Goal: Task Accomplishment & Management: Use online tool/utility

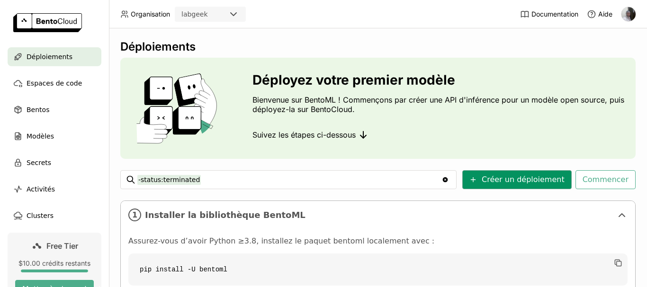
click at [501, 186] on button "Créer un déploiement" at bounding box center [516, 179] width 109 height 19
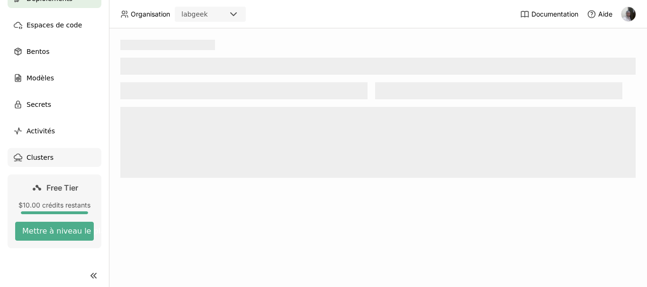
scroll to position [63, 0]
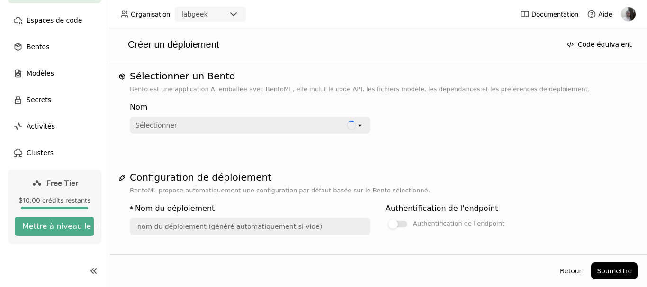
click at [358, 126] on icon "open" at bounding box center [360, 126] width 8 height 8
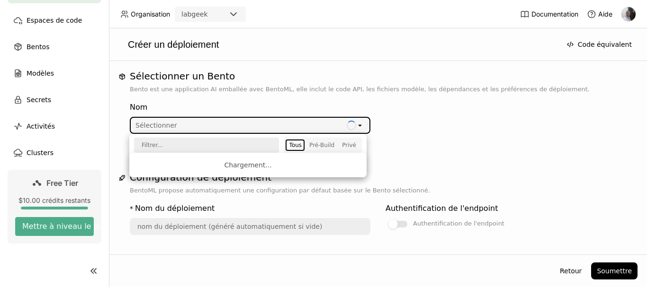
click at [449, 133] on div "Nom Sélectionner Loading open" at bounding box center [378, 116] width 496 height 36
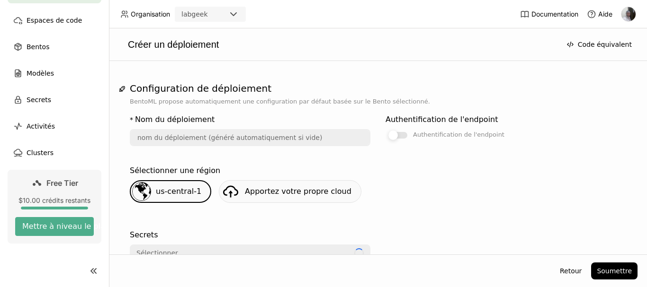
scroll to position [95, 0]
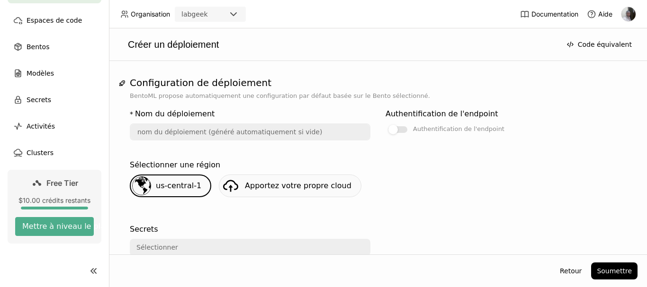
click at [567, 145] on div "Authentification de l'endpoint Authentification de l'endpoint" at bounding box center [505, 130] width 240 height 51
click at [193, 136] on input "text" at bounding box center [250, 131] width 239 height 15
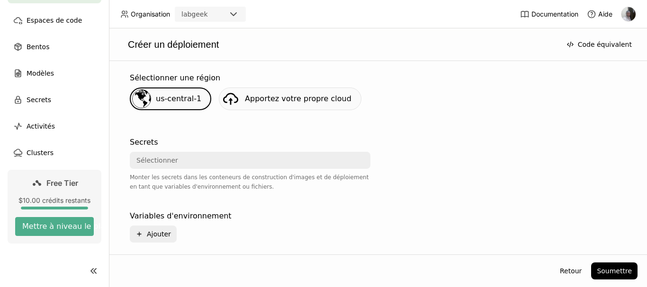
scroll to position [189, 0]
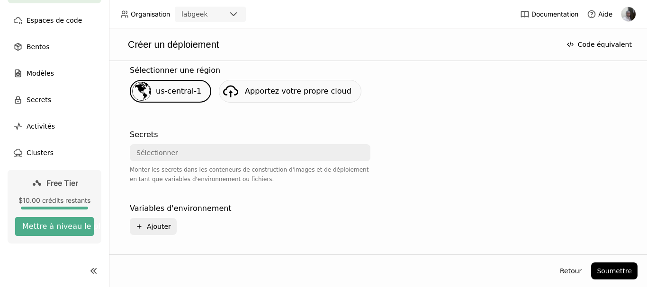
click at [249, 152] on div "Sélectionner" at bounding box center [247, 152] width 233 height 15
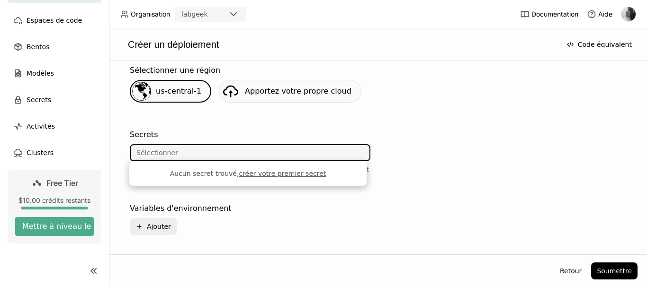
click at [284, 175] on link "créer votre premier secret" at bounding box center [282, 174] width 87 height 8
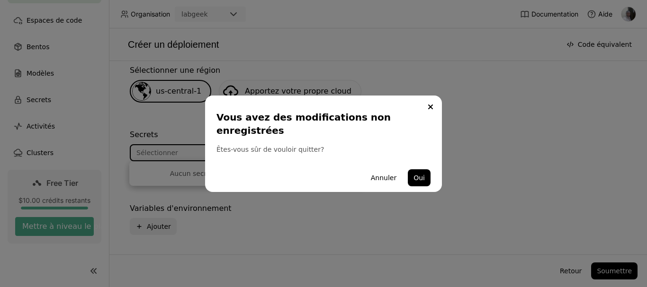
click at [281, 164] on div "Annuler Oui" at bounding box center [323, 178] width 214 height 28
click at [425, 112] on button "Close" at bounding box center [430, 106] width 11 height 11
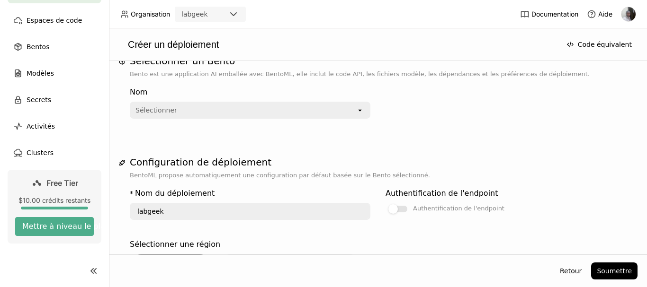
scroll to position [0, 0]
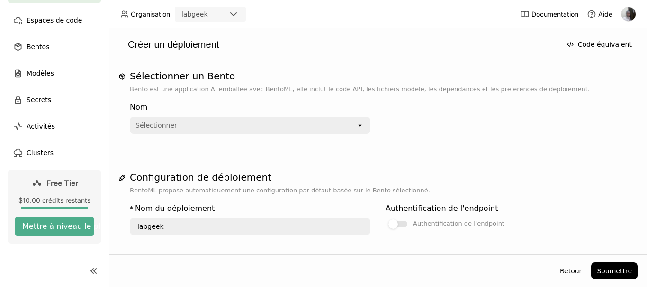
click at [341, 127] on div "Sélectionner" at bounding box center [243, 125] width 225 height 15
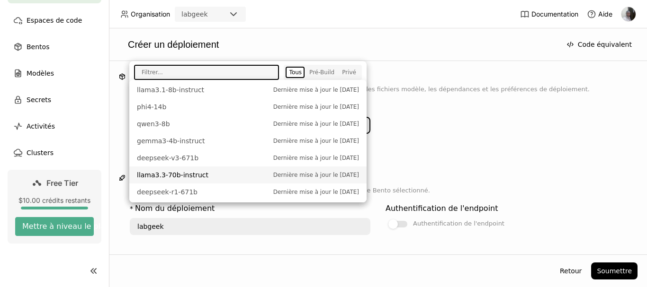
scroll to position [307, 0]
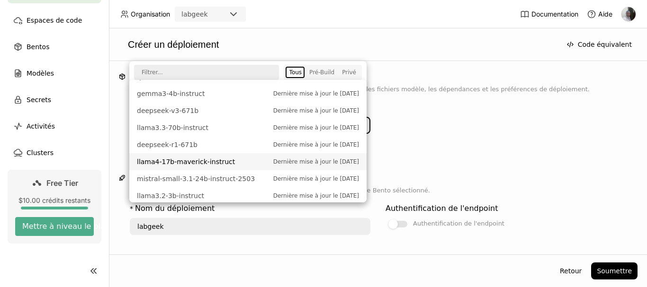
click at [282, 157] on span "Dernière mise à jour le [DATE]" at bounding box center [316, 161] width 86 height 9
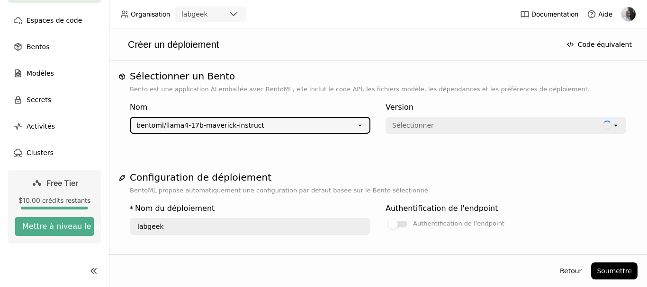
click at [415, 124] on div "Sélectionner" at bounding box center [413, 125] width 42 height 9
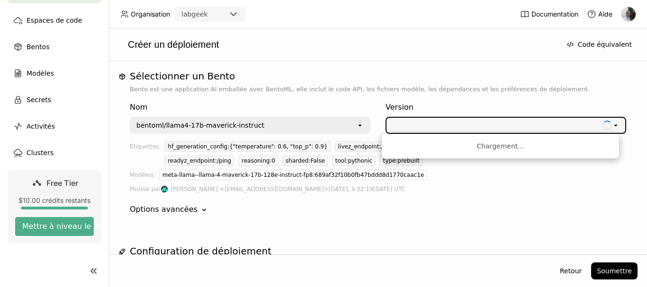
click at [613, 125] on icon at bounding box center [614, 126] width 3 height 2
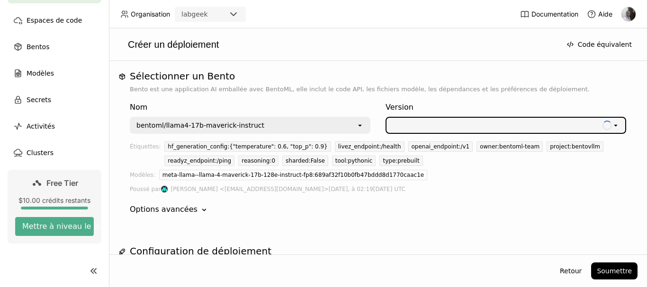
click at [613, 125] on icon at bounding box center [614, 126] width 3 height 2
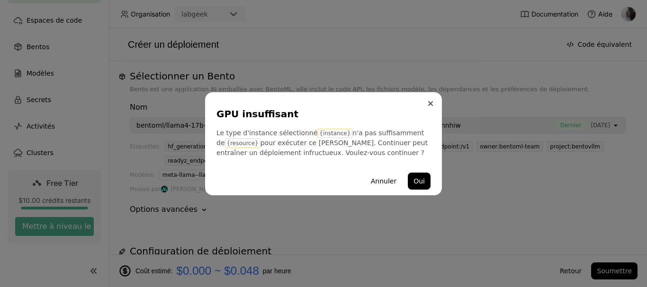
click at [432, 108] on button "Close" at bounding box center [430, 103] width 11 height 11
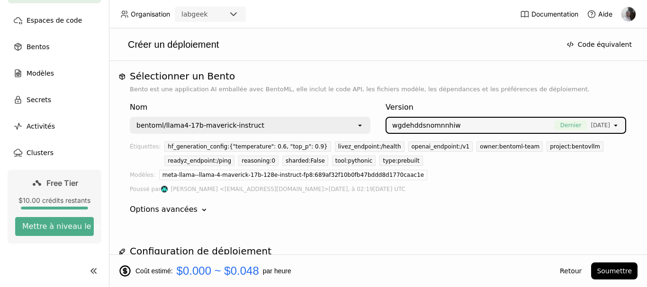
click at [349, 127] on div "bentoml/llama4-17b-maverick-instruct" at bounding box center [243, 125] width 225 height 15
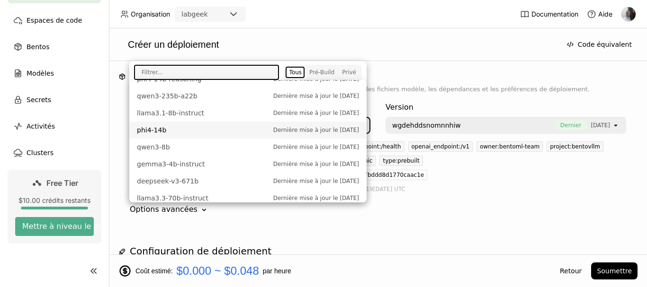
scroll to position [284, 0]
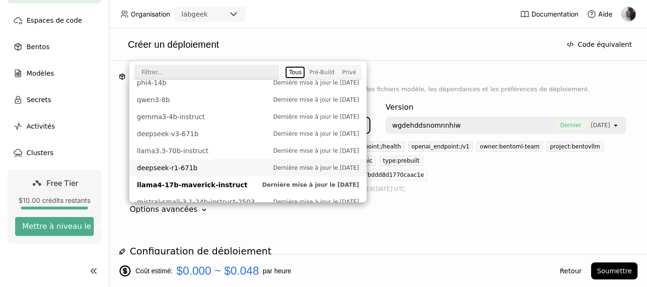
click at [219, 163] on span "deepseek-r1-671b" at bounding box center [203, 167] width 132 height 9
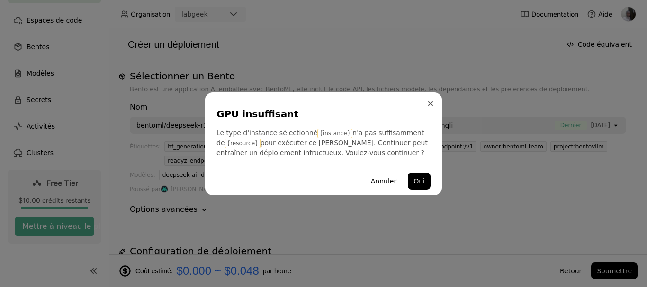
click at [431, 107] on button "Close" at bounding box center [430, 103] width 11 height 11
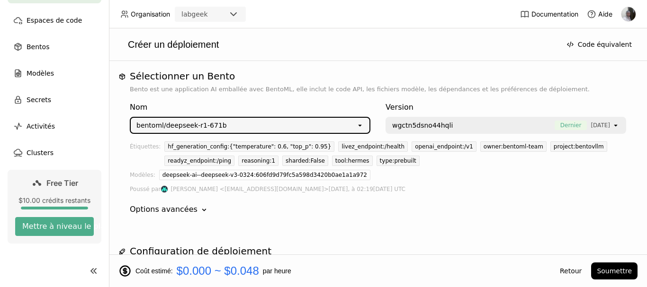
click at [287, 125] on div "bentoml/deepseek-r1-671b" at bounding box center [243, 125] width 225 height 15
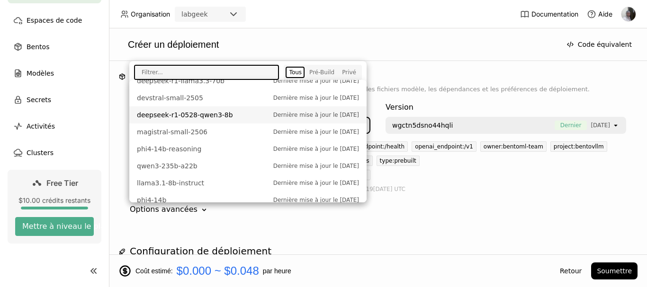
scroll to position [189, 0]
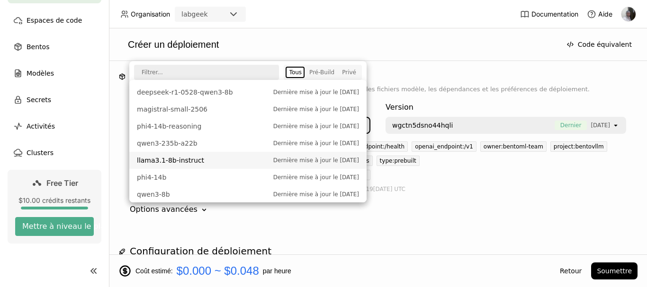
click at [194, 156] on span "llama3.1-8b-instruct" at bounding box center [203, 160] width 132 height 9
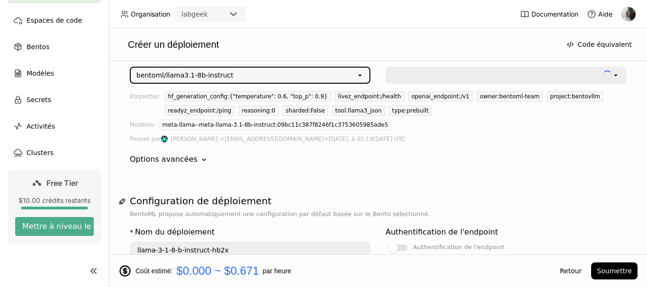
scroll to position [47, 0]
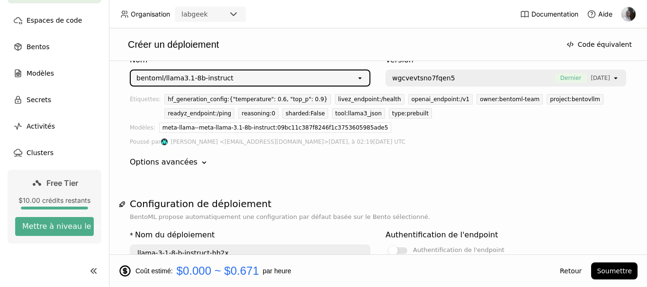
click at [568, 77] on span "Dernier" at bounding box center [570, 77] width 33 height 9
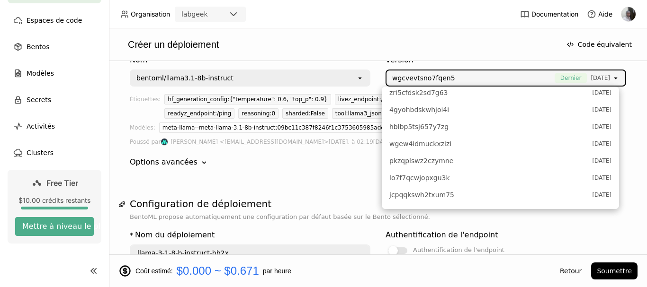
scroll to position [0, 0]
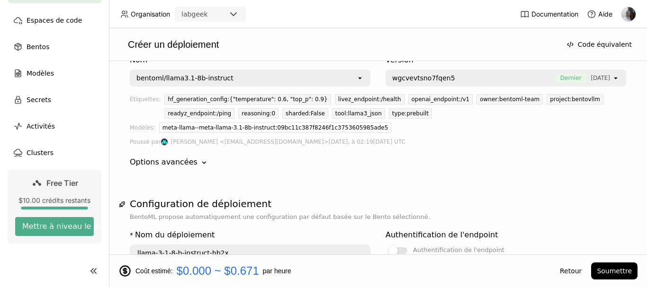
click at [327, 165] on div "Options avancées Down" at bounding box center [378, 162] width 496 height 11
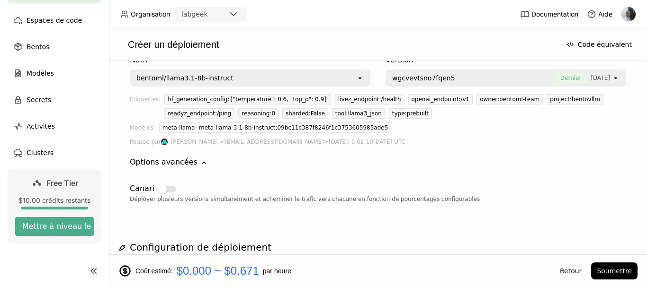
click at [218, 77] on div "bentoml/llama3.1-8b-instruct" at bounding box center [184, 77] width 97 height 9
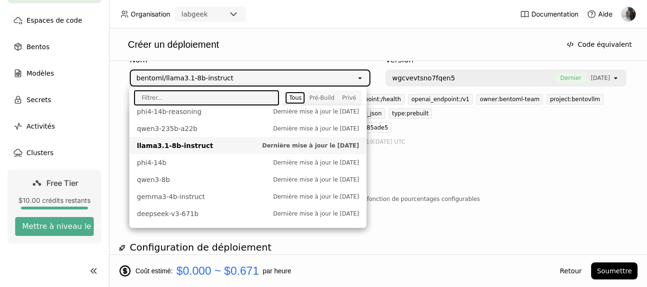
scroll to position [247, 0]
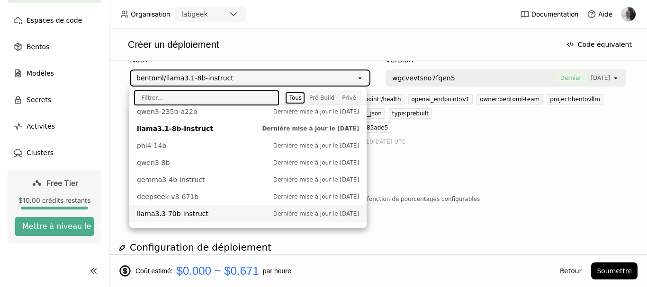
click at [204, 209] on span "llama3.3-70b-instruct" at bounding box center [203, 213] width 132 height 9
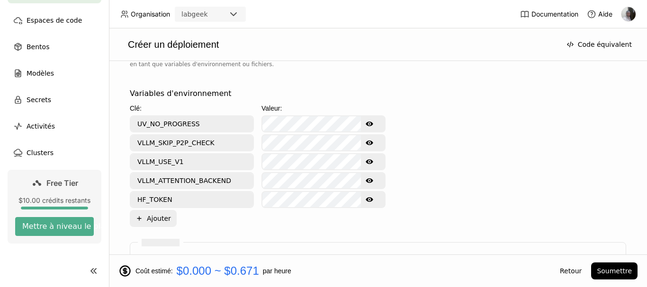
scroll to position [426, 0]
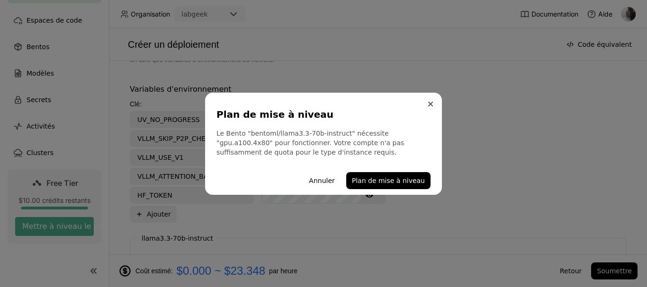
click at [433, 107] on button "Close" at bounding box center [430, 103] width 11 height 11
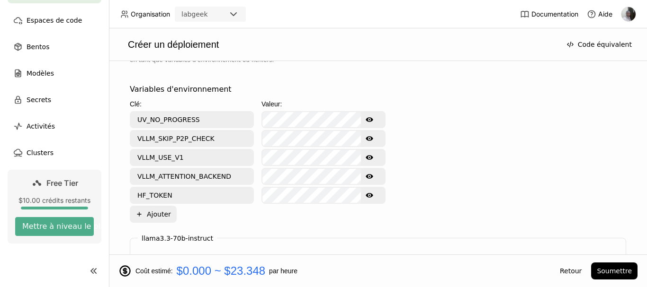
scroll to position [0, 0]
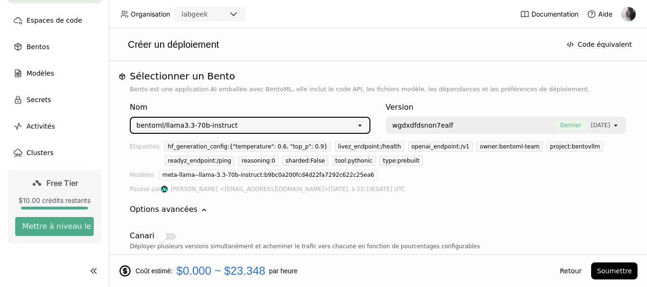
click at [279, 124] on div "bentoml/llama3.3-70b-instruct" at bounding box center [243, 125] width 225 height 15
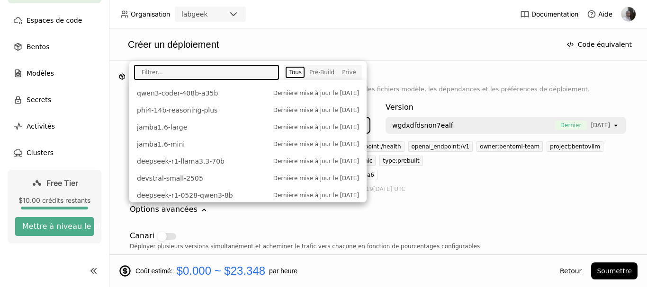
scroll to position [71, 0]
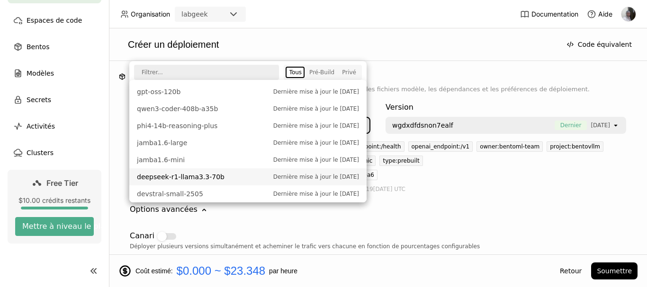
click at [211, 172] on span "deepseek-r1-llama3.3-70b" at bounding box center [203, 176] width 132 height 9
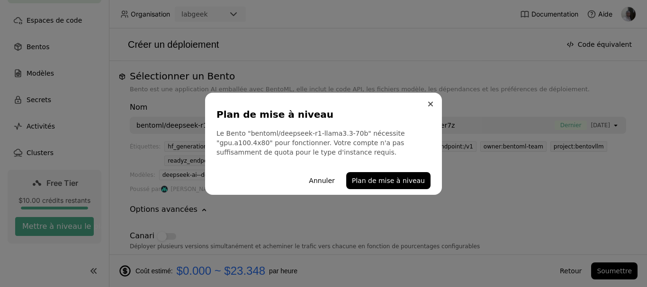
click at [433, 107] on button "Close" at bounding box center [430, 103] width 11 height 11
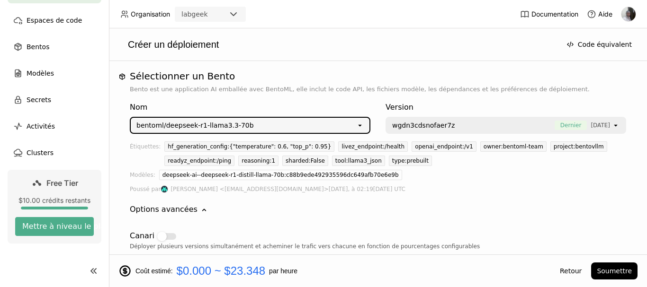
click at [290, 126] on div "bentoml/deepseek-r1-llama3.3-70b" at bounding box center [243, 125] width 225 height 15
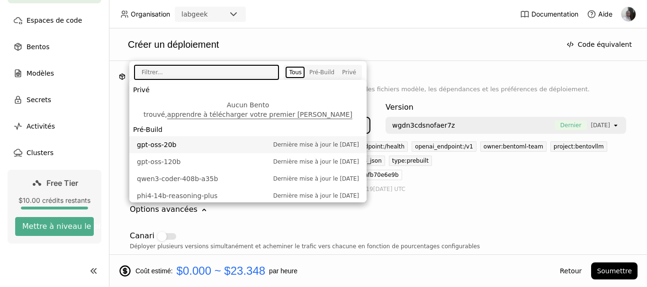
scroll to position [0, 0]
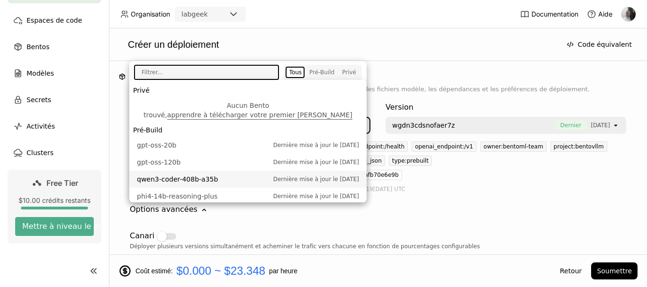
click at [175, 175] on span "qwen3-coder-408b-a35b" at bounding box center [203, 179] width 132 height 9
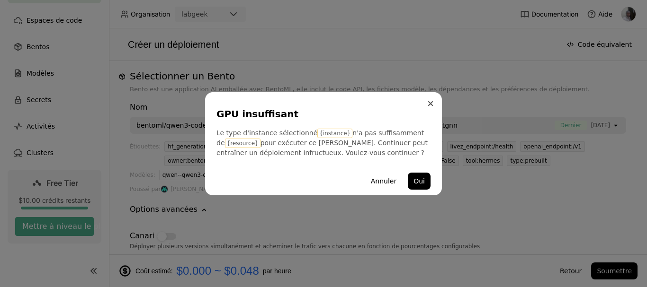
click at [432, 102] on icon "Close" at bounding box center [430, 103] width 5 height 5
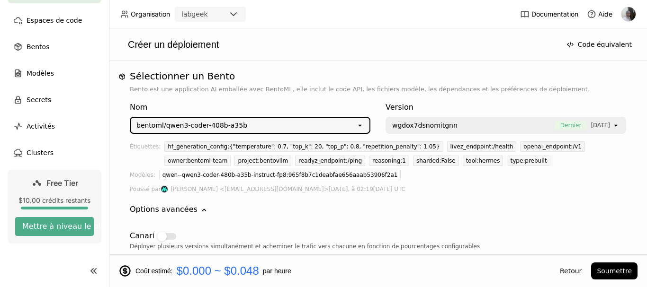
click at [306, 124] on div "bentoml/qwen3-coder-408b-a35b" at bounding box center [243, 125] width 225 height 15
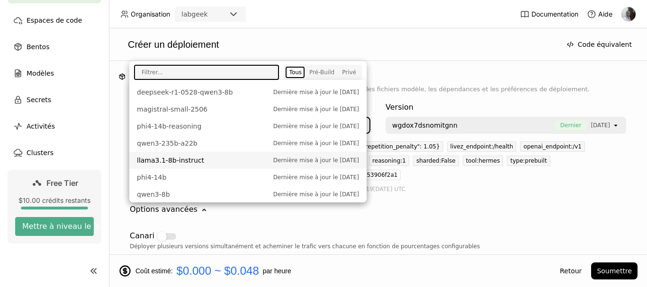
scroll to position [237, 0]
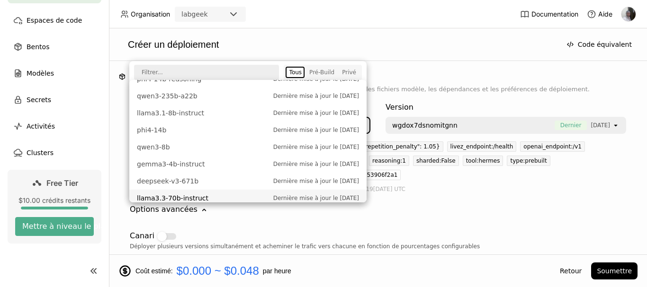
click at [224, 194] on span "llama3.3-70b-instruct" at bounding box center [203, 198] width 132 height 9
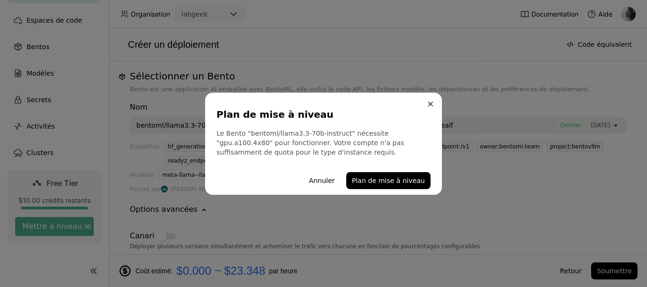
click at [428, 106] on icon "Close" at bounding box center [430, 104] width 5 height 5
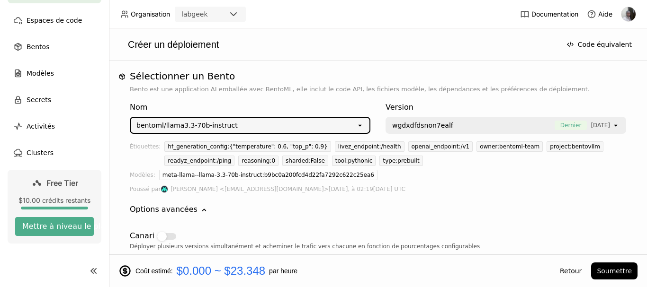
click at [190, 125] on div "bentoml/llama3.3-70b-instruct" at bounding box center [186, 125] width 101 height 9
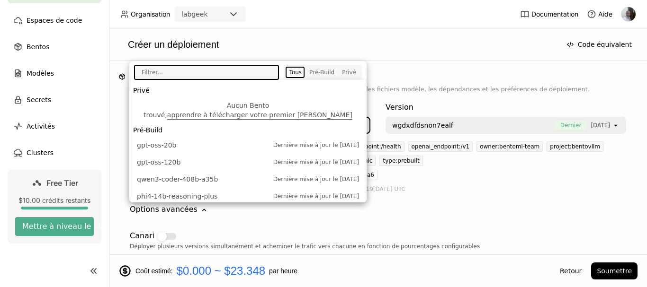
scroll to position [284, 0]
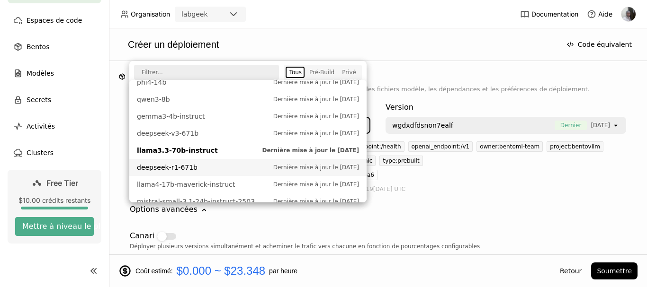
click at [211, 163] on span "deepseek-r1-671b" at bounding box center [203, 167] width 132 height 9
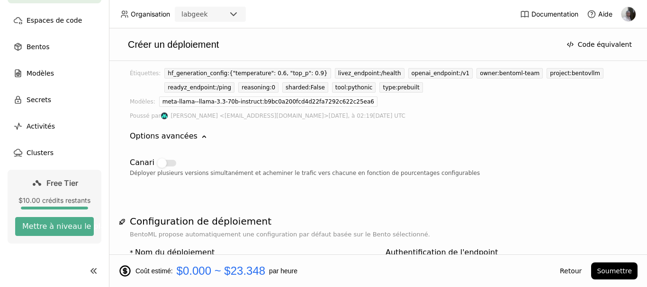
scroll to position [70, 0]
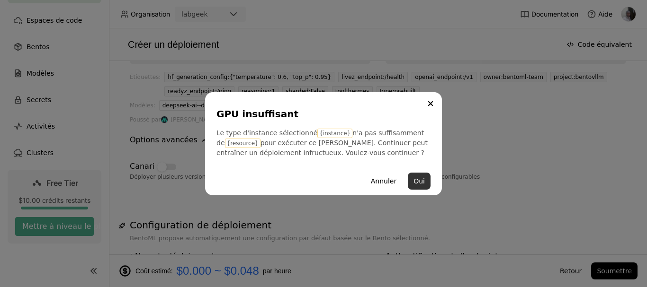
click at [421, 178] on button "Oui" at bounding box center [419, 181] width 23 height 17
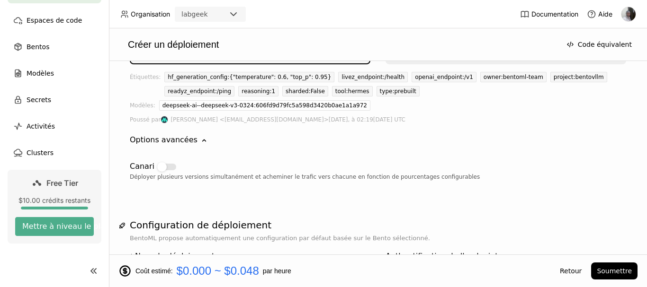
scroll to position [0, 0]
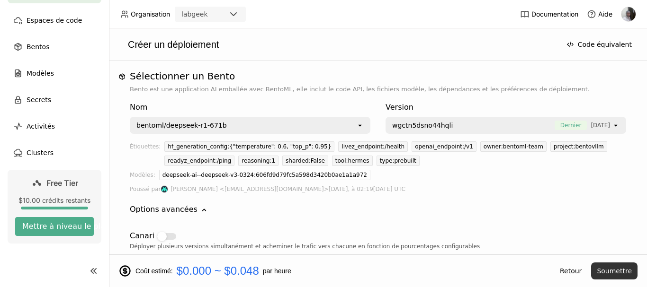
click at [631, 270] on button "Soumettre" at bounding box center [614, 271] width 46 height 17
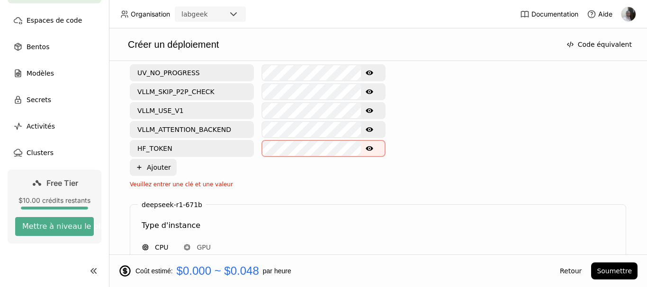
scroll to position [473, 0]
click at [369, 148] on icon "Show password text" at bounding box center [369, 148] width 8 height 5
click at [367, 131] on icon "Show password text" at bounding box center [369, 129] width 8 height 5
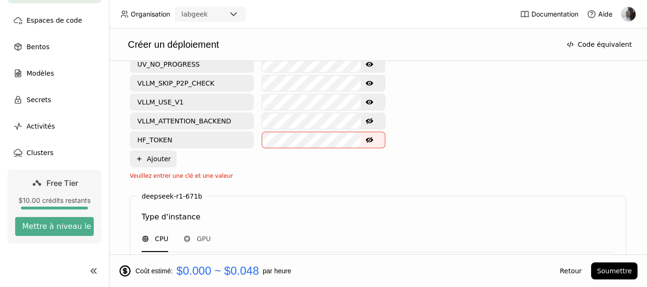
scroll to position [568, 0]
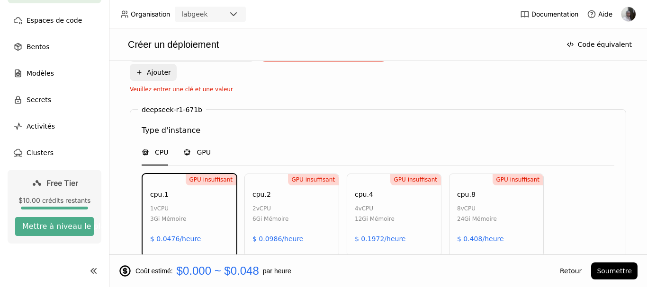
click at [204, 150] on span "GPU" at bounding box center [203, 152] width 14 height 9
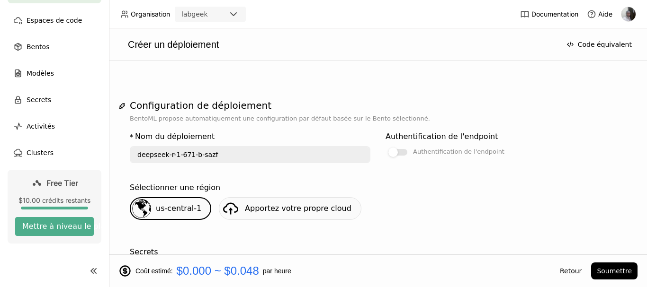
scroll to position [0, 0]
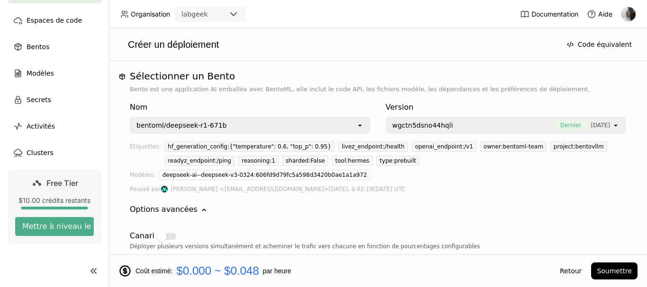
click at [238, 131] on div "bentoml/deepseek-r1-671b" at bounding box center [243, 125] width 225 height 15
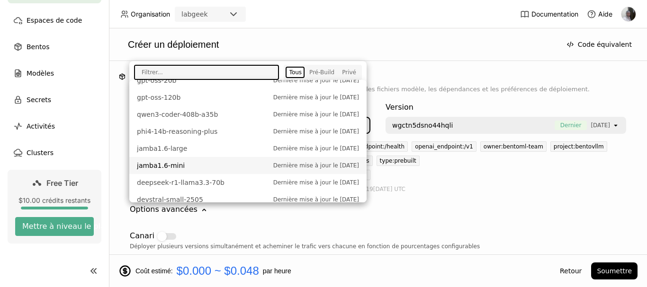
scroll to position [18, 0]
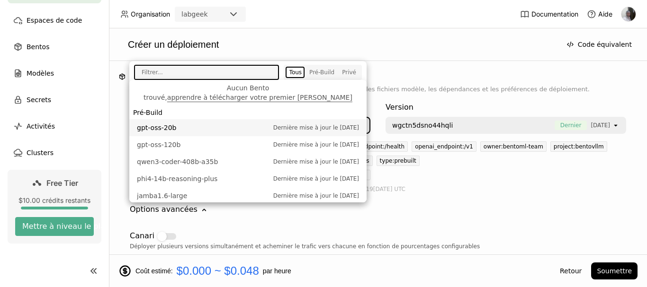
click at [198, 123] on span "gpt-oss-20b" at bounding box center [203, 127] width 132 height 9
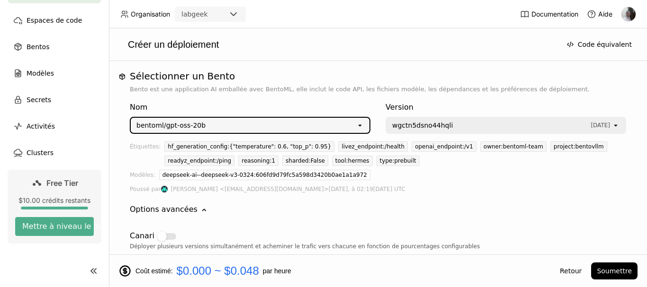
type input "gpt-oss-20-b-rm4o"
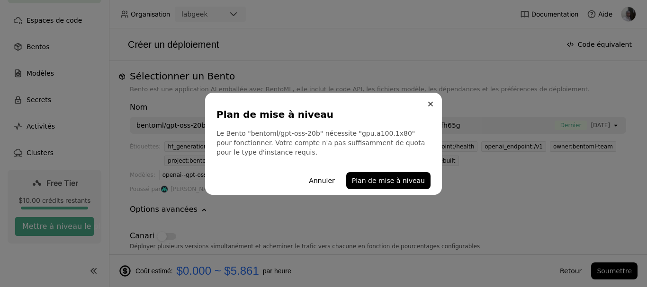
click at [434, 101] on button "Close" at bounding box center [430, 103] width 11 height 11
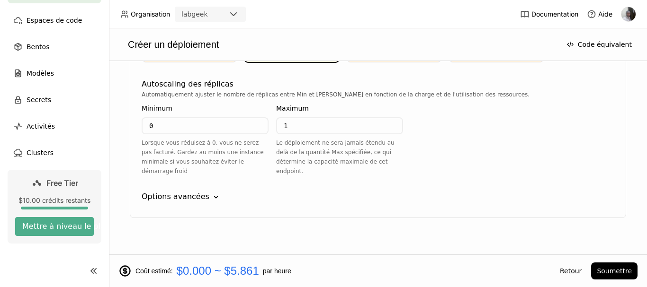
scroll to position [982, 0]
click at [45, 52] on span "Bentos" at bounding box center [38, 46] width 23 height 11
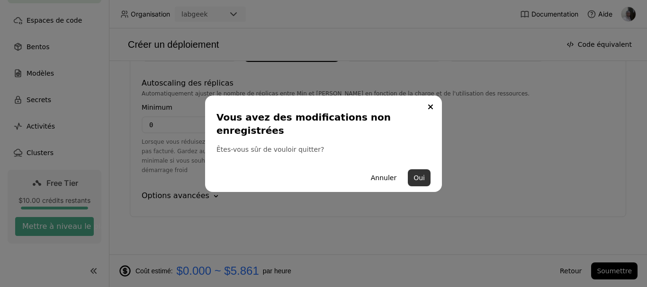
click at [415, 176] on button "Oui" at bounding box center [419, 177] width 23 height 17
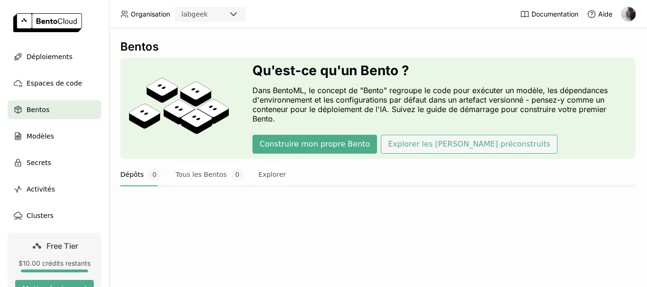
click at [441, 145] on button "Explorer les [PERSON_NAME] préconstruits" at bounding box center [469, 144] width 177 height 19
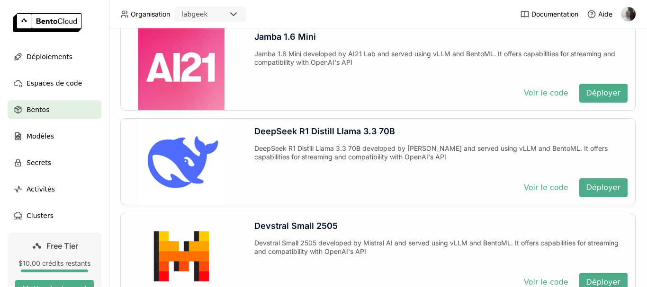
scroll to position [710, 0]
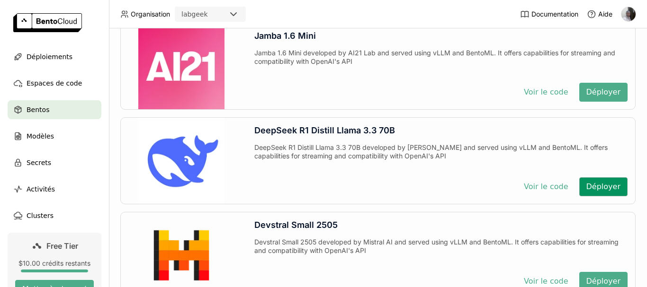
click at [591, 184] on button "Déployer" at bounding box center [603, 186] width 48 height 19
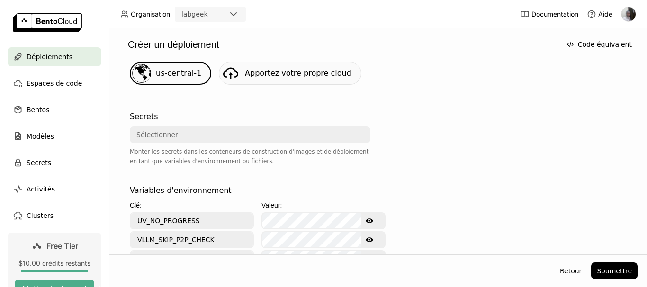
scroll to position [284, 0]
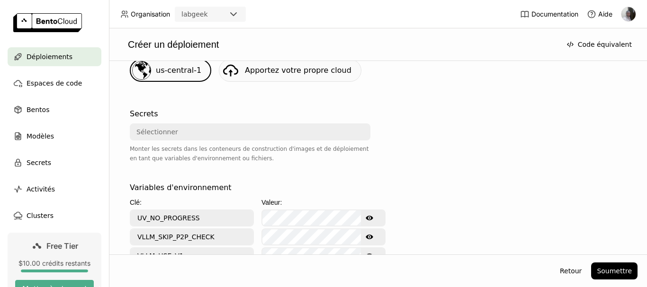
click at [279, 136] on div "Sélectionner" at bounding box center [247, 131] width 233 height 15
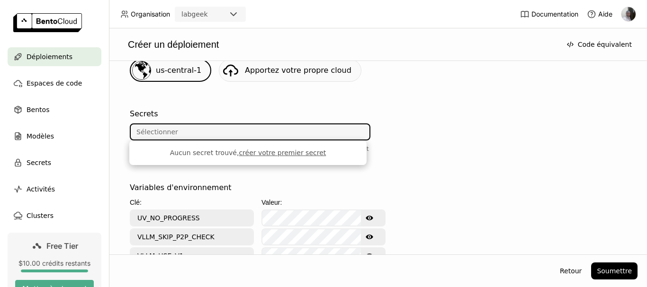
scroll to position [379, 0]
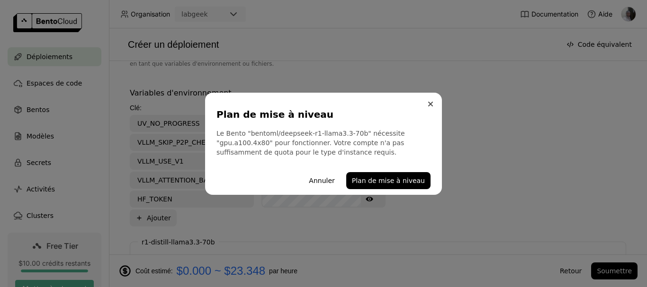
click at [432, 109] on button "Close" at bounding box center [430, 103] width 11 height 11
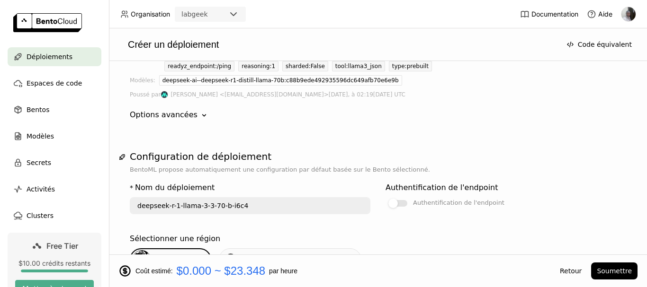
scroll to position [0, 0]
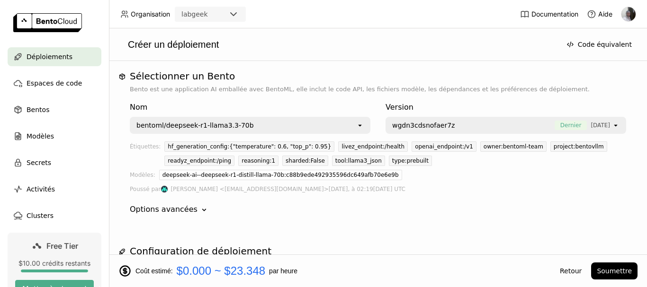
click at [244, 122] on div "bentoml/deepseek-r1-llama3.3-70b" at bounding box center [243, 125] width 225 height 15
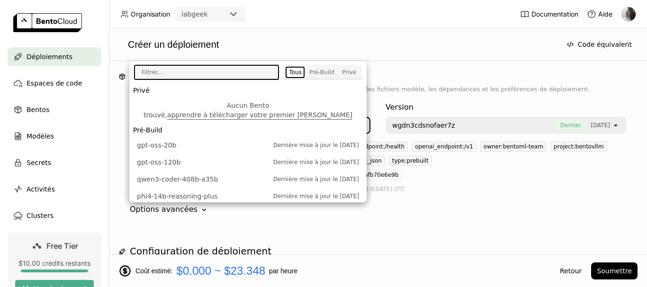
scroll to position [97, 0]
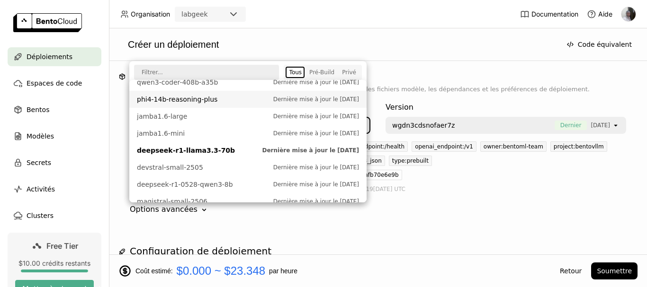
click at [206, 95] on span "phi4-14b-reasoning-plus" at bounding box center [203, 99] width 132 height 9
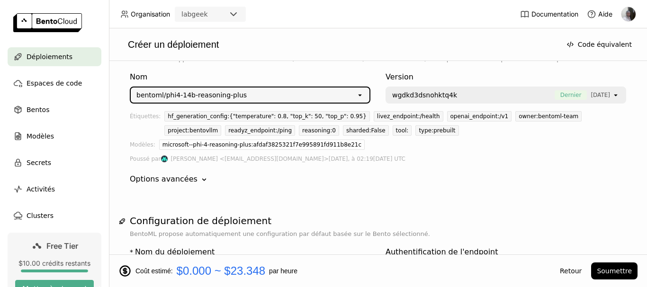
scroll to position [47, 0]
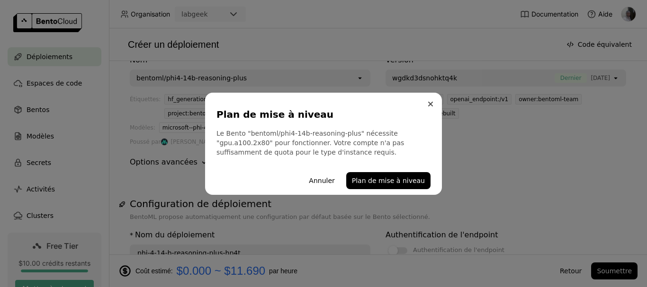
click at [433, 104] on button "Close" at bounding box center [430, 103] width 11 height 11
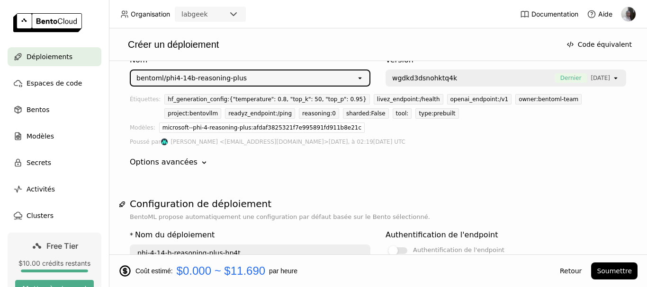
scroll to position [0, 0]
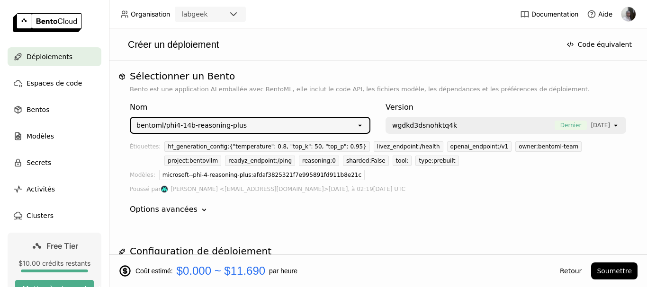
click at [234, 17] on icon at bounding box center [233, 14] width 11 height 11
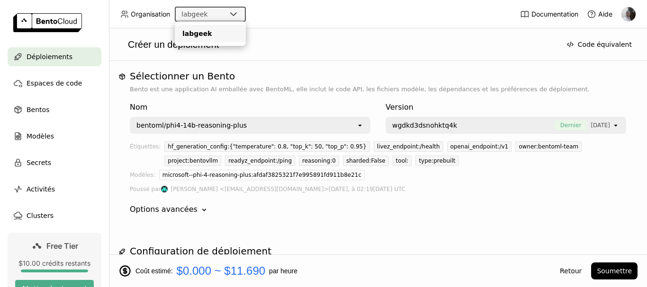
click at [196, 121] on div "bentoml/phi4-14b-reasoning-plus" at bounding box center [191, 125] width 110 height 9
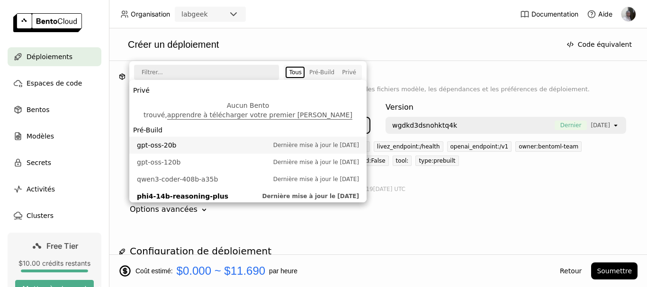
click at [185, 141] on span "gpt-oss-20b" at bounding box center [203, 145] width 132 height 9
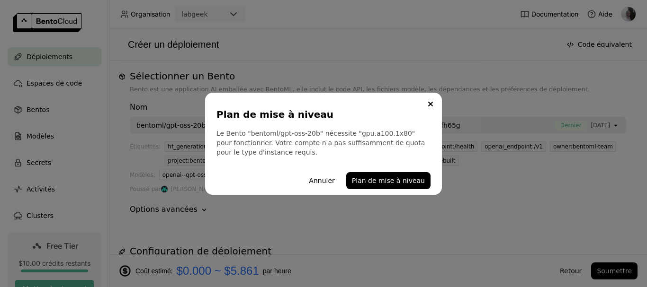
click at [430, 96] on div "Plan de mise à niveau Le Bento "bentoml/gpt-oss-20b" nécessite "gpu.a100.1x80" …" at bounding box center [323, 144] width 237 height 102
click at [426, 103] on button "Close" at bounding box center [430, 103] width 11 height 11
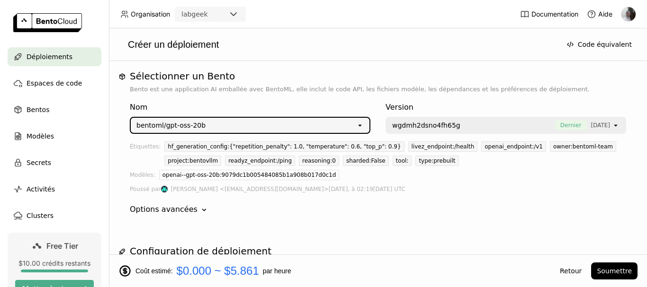
click at [191, 126] on div "bentoml/gpt-oss-20b" at bounding box center [170, 125] width 69 height 9
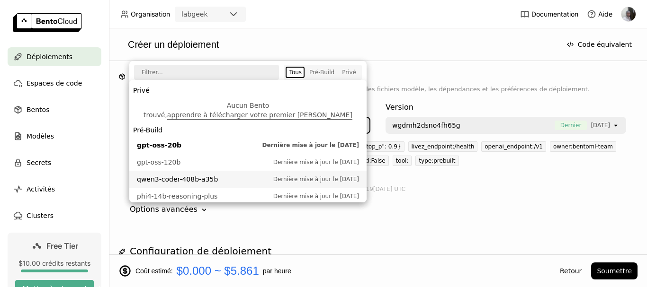
click at [189, 175] on span "qwen3-coder-408b-a35b" at bounding box center [203, 179] width 132 height 9
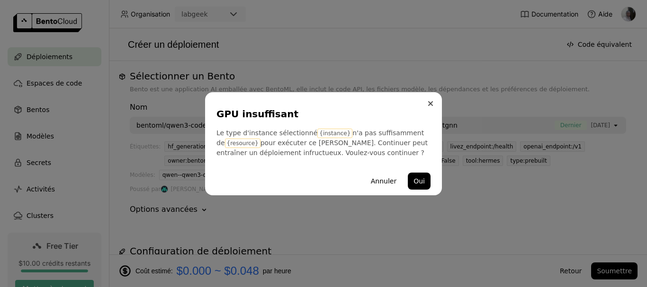
click at [432, 107] on button "Close" at bounding box center [430, 103] width 11 height 11
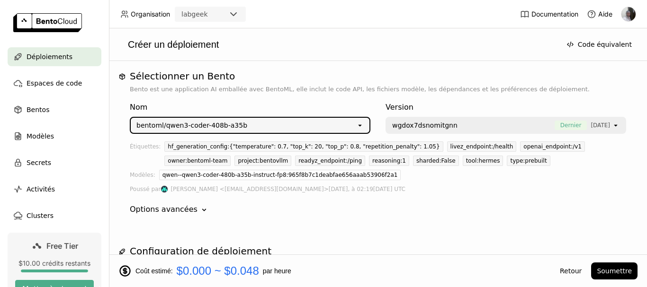
click at [169, 132] on div "bentoml/qwen3-coder-408b-a35b" at bounding box center [243, 125] width 225 height 15
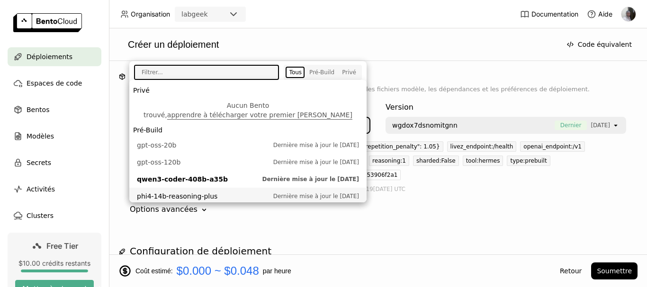
click at [177, 192] on span "phi4-14b-reasoning-plus" at bounding box center [203, 196] width 132 height 9
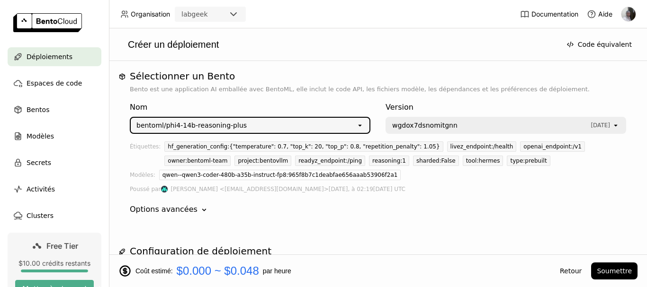
type input "phi-4-14-b-reasoning-plus-rf6p"
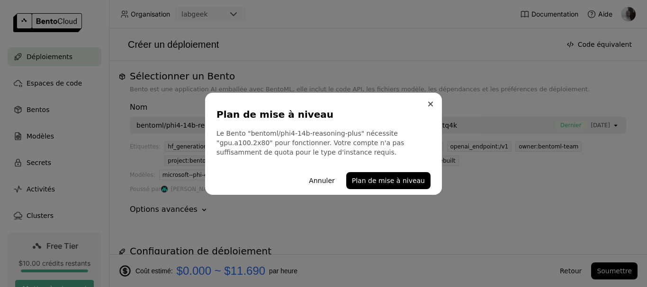
click at [430, 105] on icon "Close" at bounding box center [430, 104] width 5 height 5
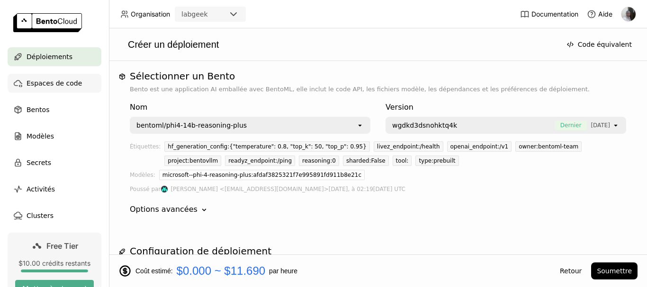
click at [58, 89] on div "Espaces de code" at bounding box center [55, 83] width 94 height 19
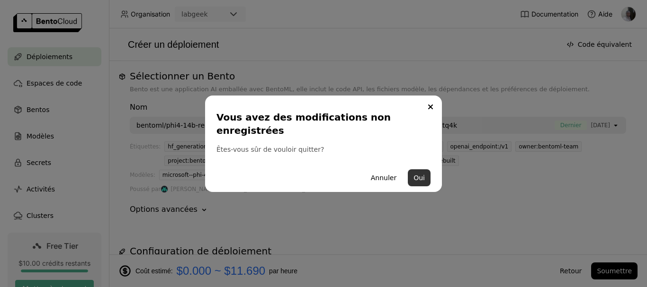
click at [415, 172] on button "Oui" at bounding box center [419, 177] width 23 height 17
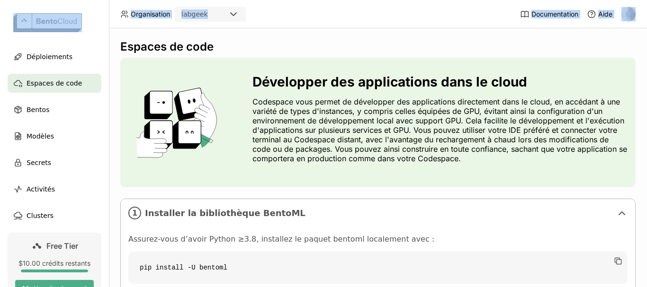
drag, startPoint x: 114, startPoint y: 13, endPoint x: 117, endPoint y: 25, distance: 12.7
click at [110, 30] on div "Organisation labgeek Documentation Aide Déploiements Espaces de code Bentos Mod…" at bounding box center [323, 143] width 647 height 287
